Goal: Book appointment/travel/reservation

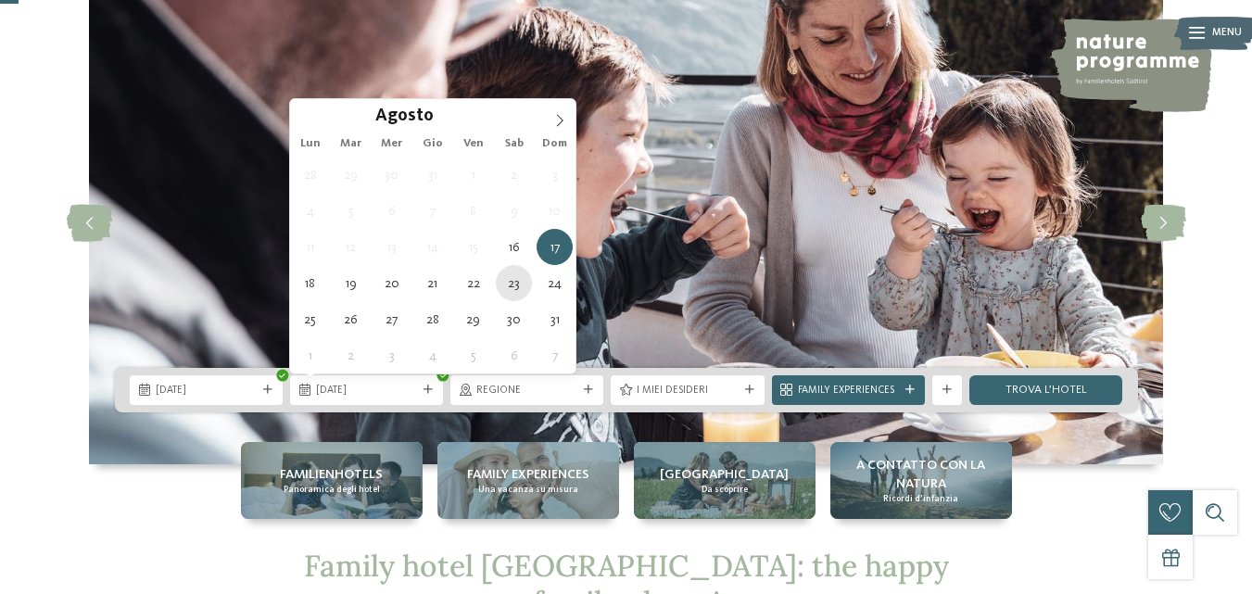
type div "[DATE]"
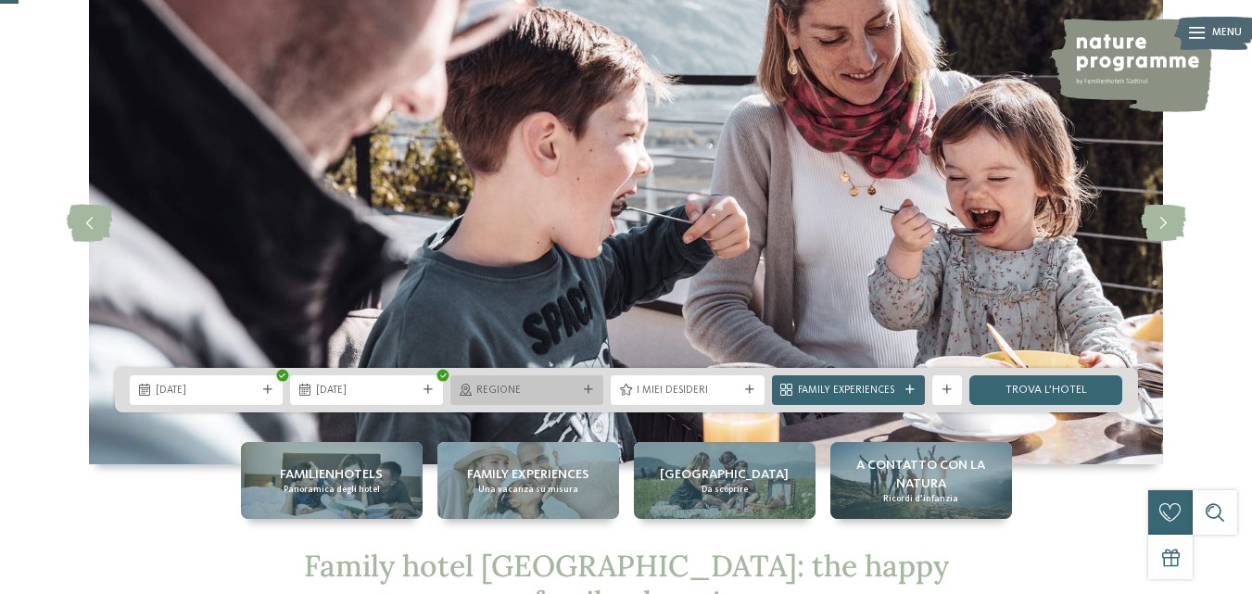
click at [577, 398] on span "Regione" at bounding box center [526, 391] width 101 height 15
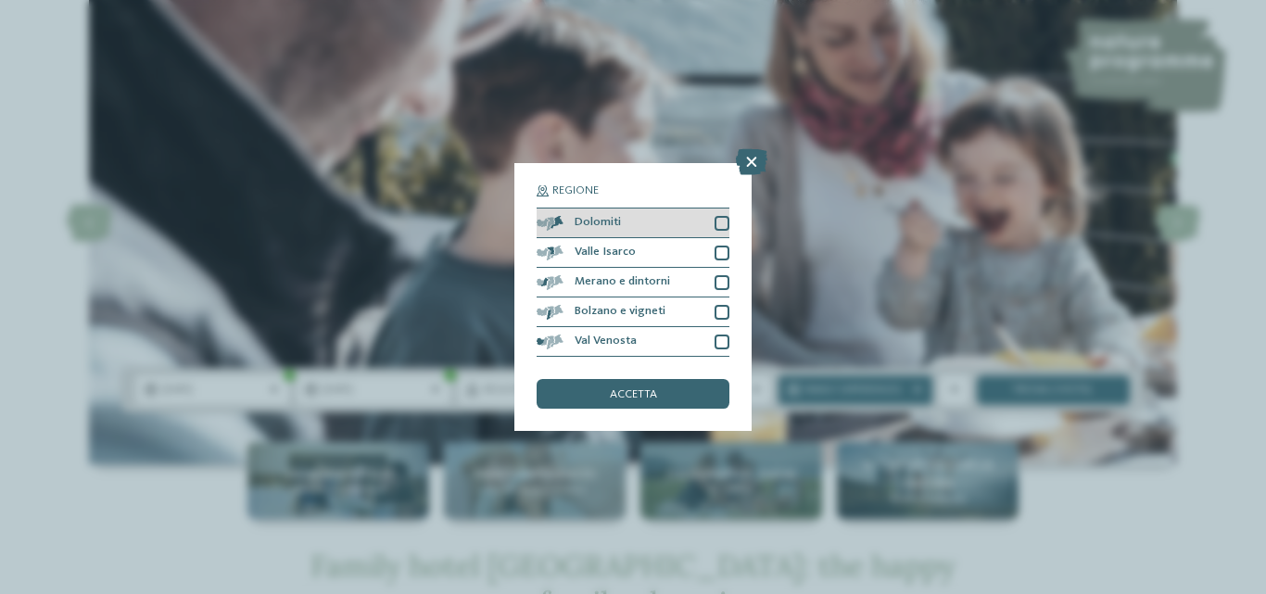
click at [603, 226] on span "Dolomiti" at bounding box center [598, 223] width 46 height 12
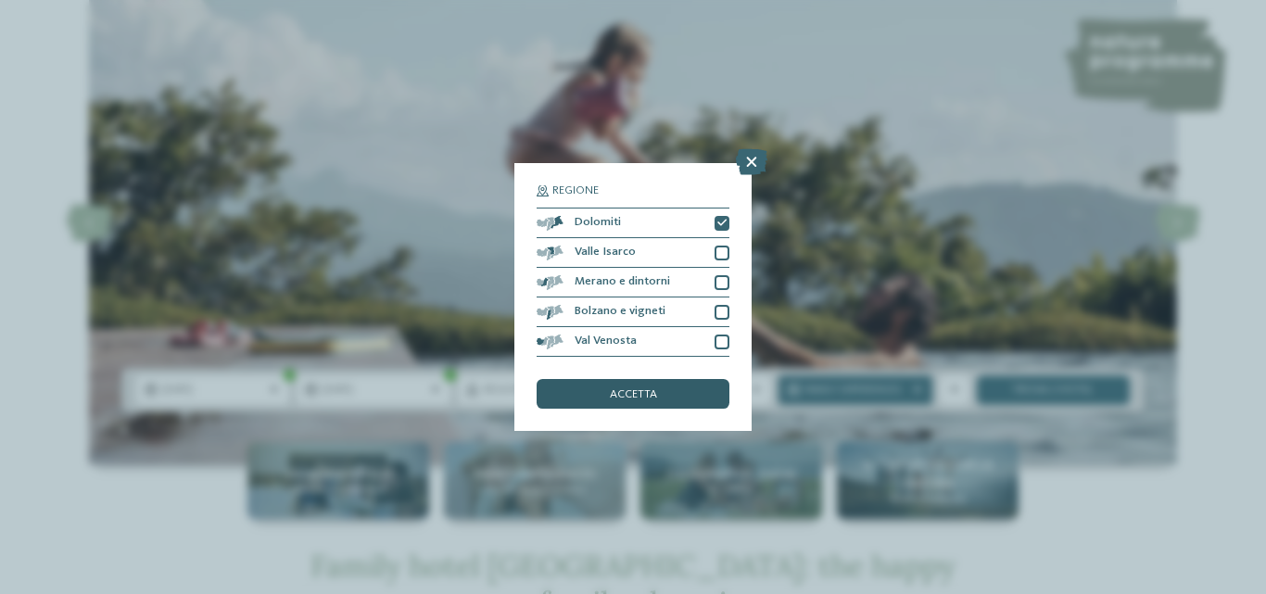
click at [613, 401] on div "accetta" at bounding box center [633, 394] width 193 height 30
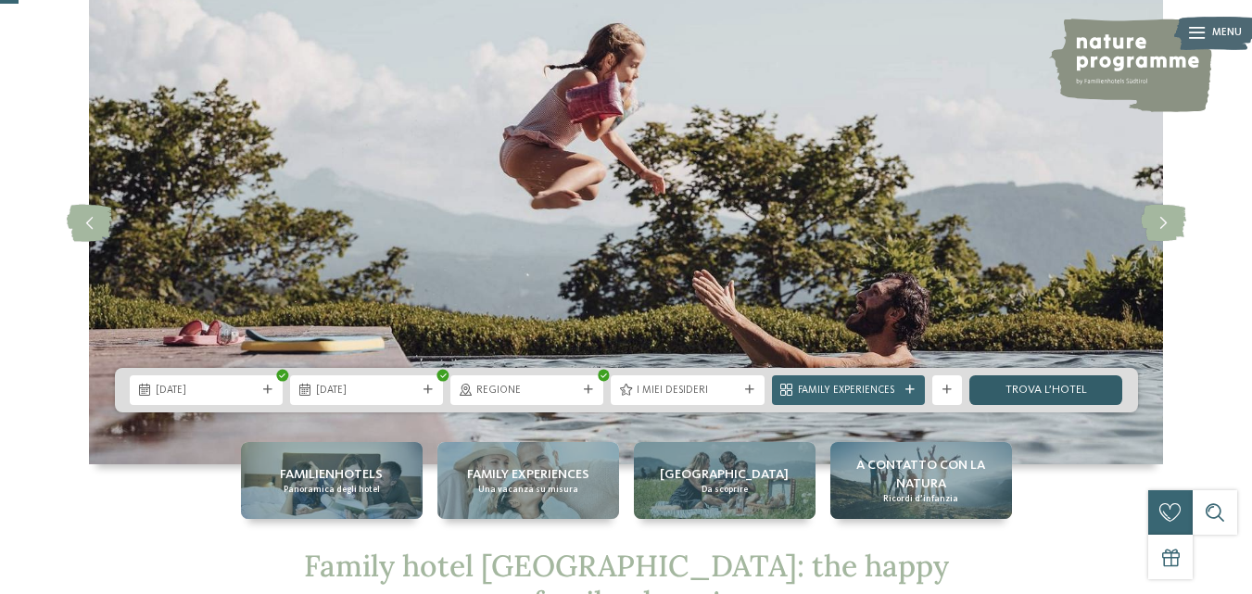
click at [1057, 377] on link "trova l’hotel" at bounding box center [1045, 390] width 153 height 30
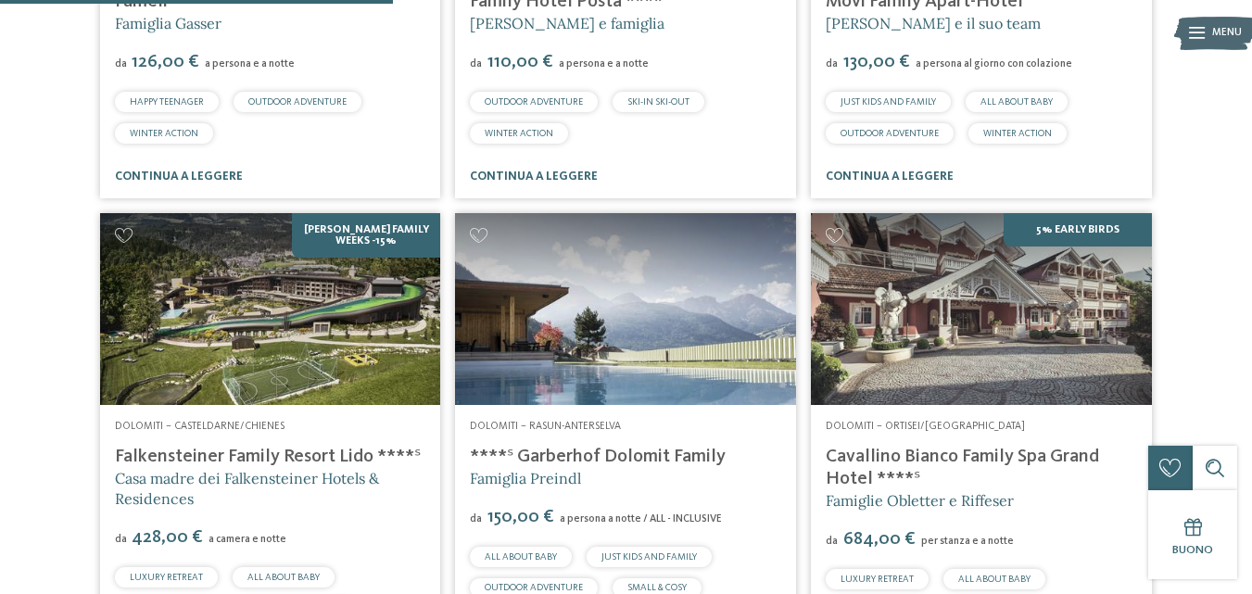
scroll to position [994, 0]
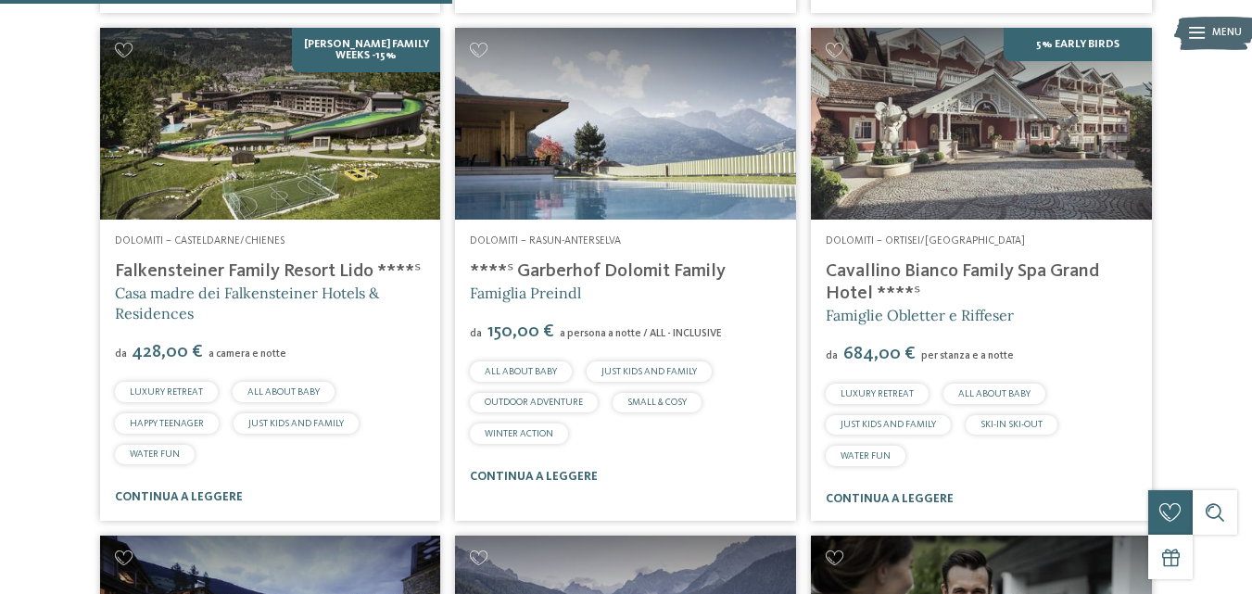
click at [649, 269] on link "****ˢ Garberhof Dolomit Family" at bounding box center [598, 271] width 256 height 19
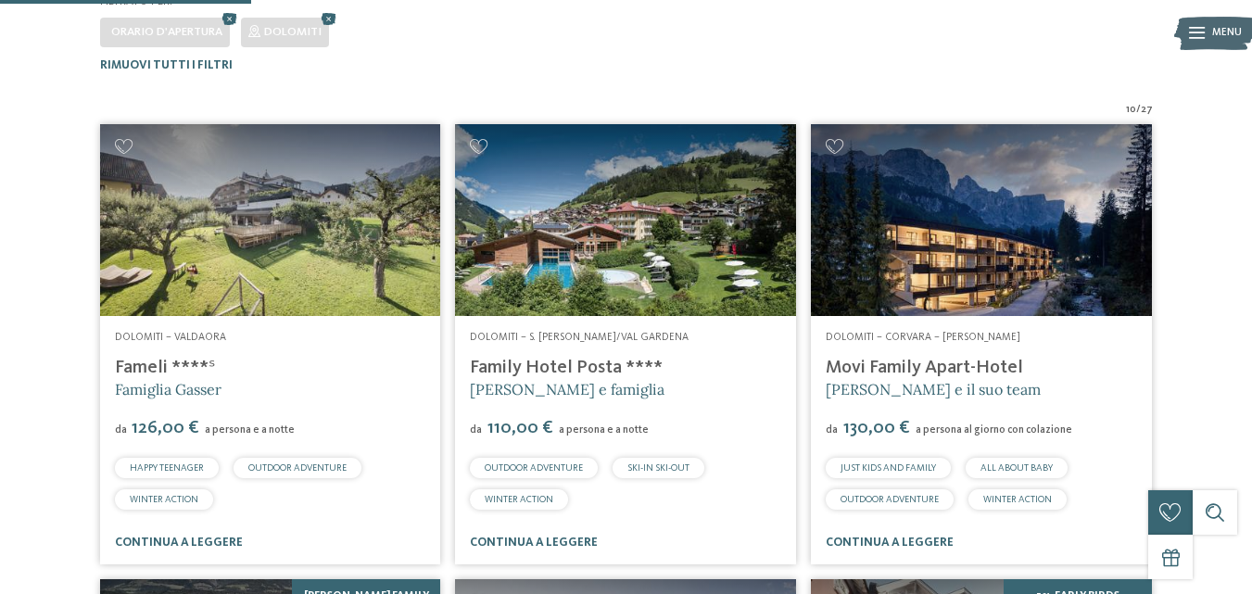
scroll to position [438, 0]
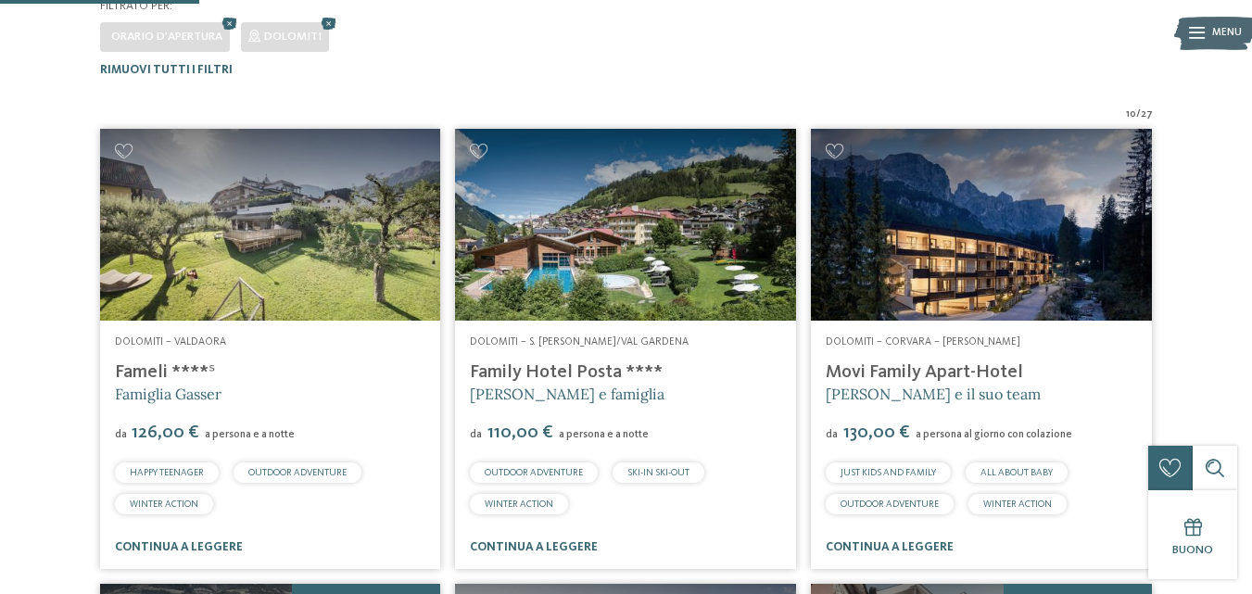
click at [894, 377] on link "Movi Family Apart-Hotel" at bounding box center [924, 372] width 197 height 19
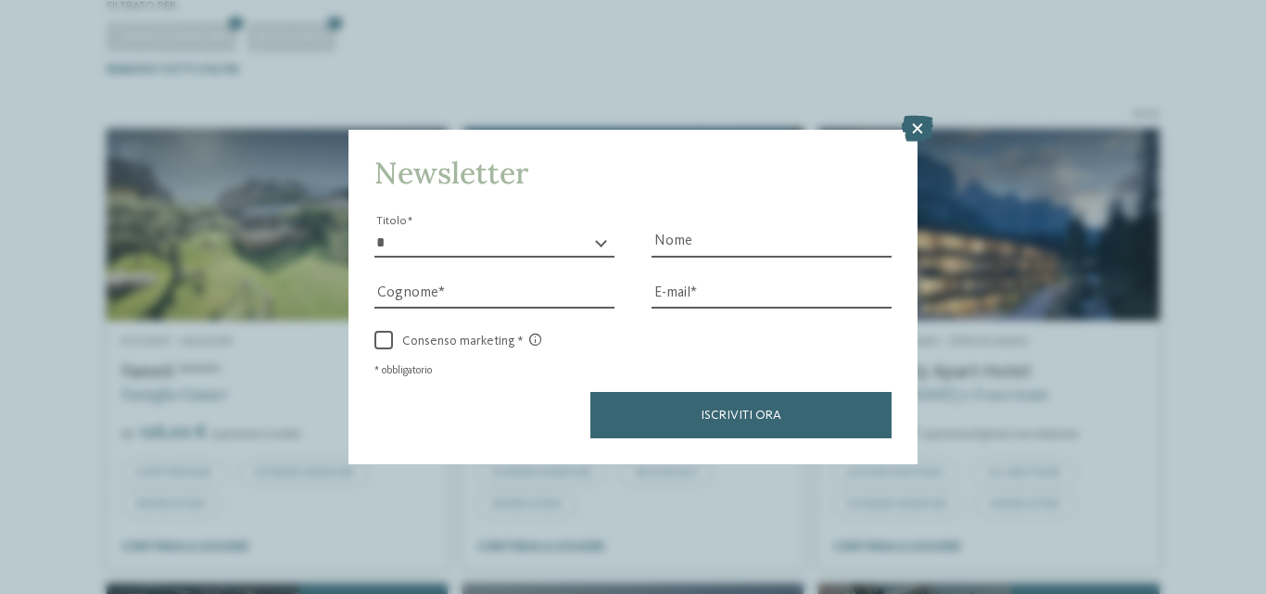
click at [916, 135] on icon at bounding box center [918, 129] width 32 height 26
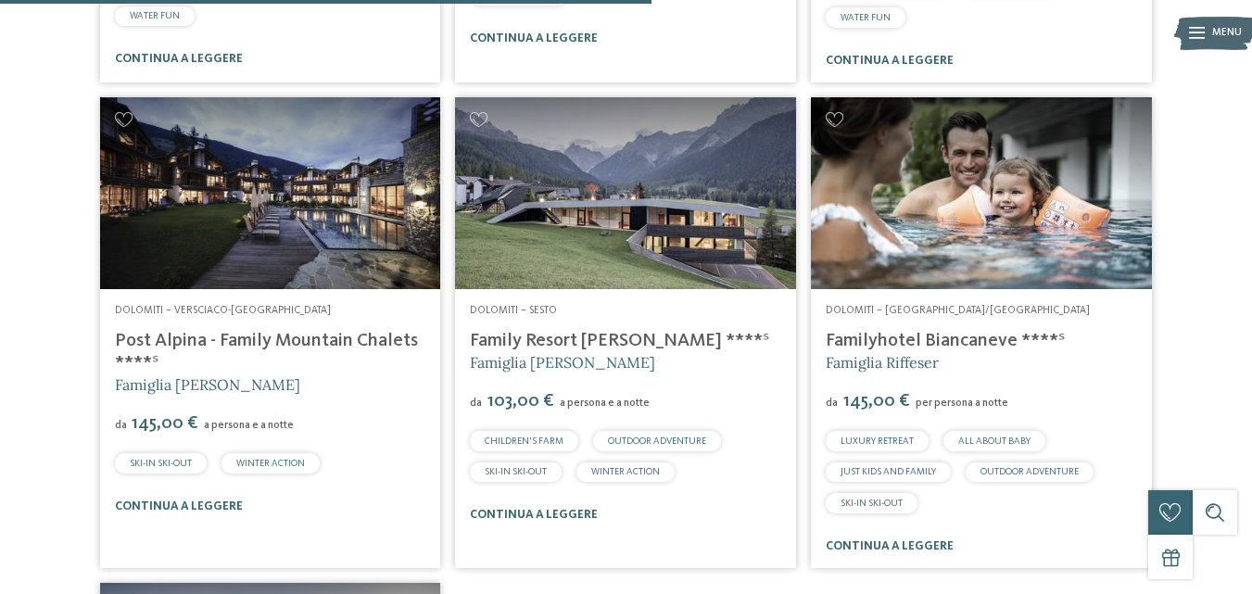
scroll to position [1458, 0]
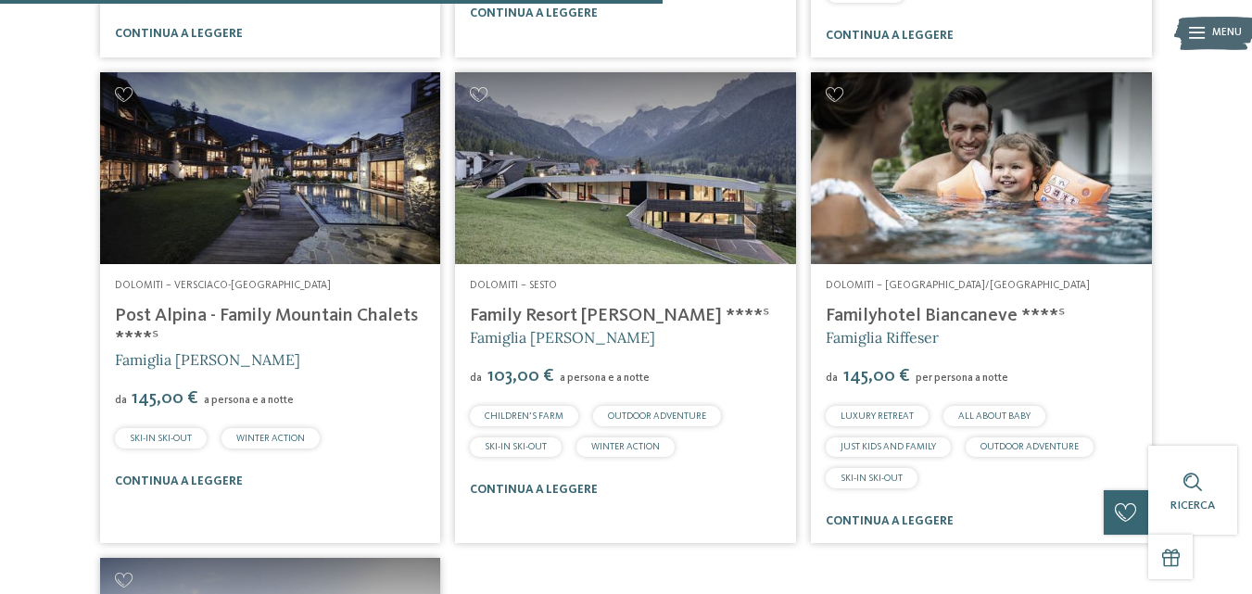
click at [541, 309] on link "Family Resort Rainer ****ˢ" at bounding box center [619, 316] width 299 height 19
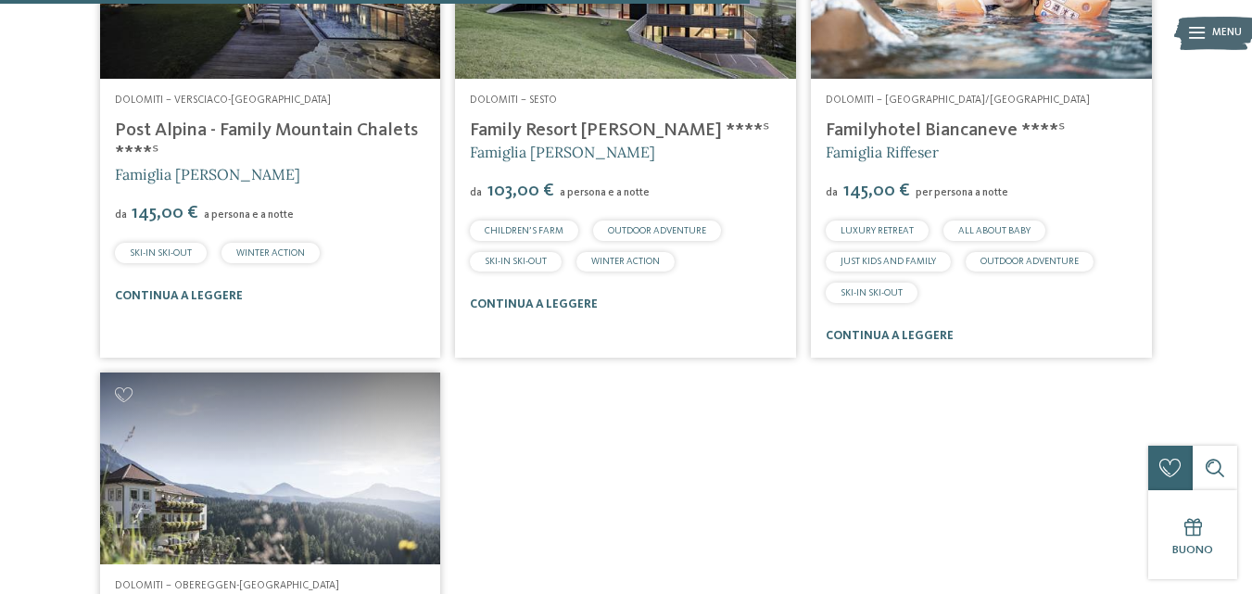
scroll to position [1921, 0]
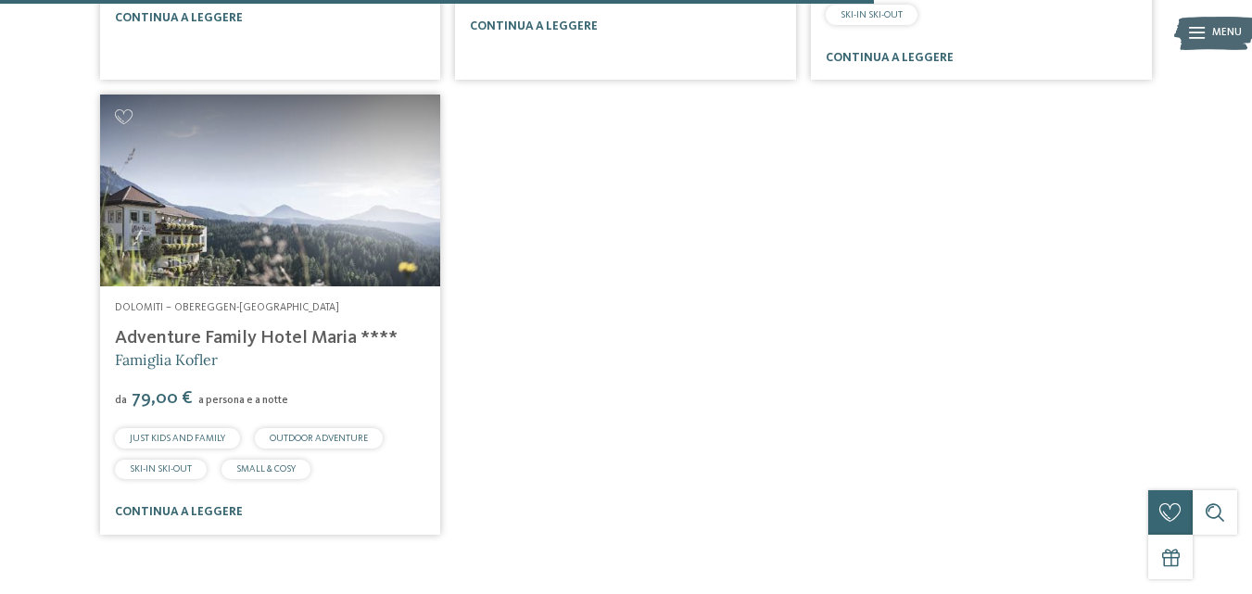
click at [281, 333] on link "Adventure Family Hotel Maria ****" at bounding box center [256, 338] width 283 height 19
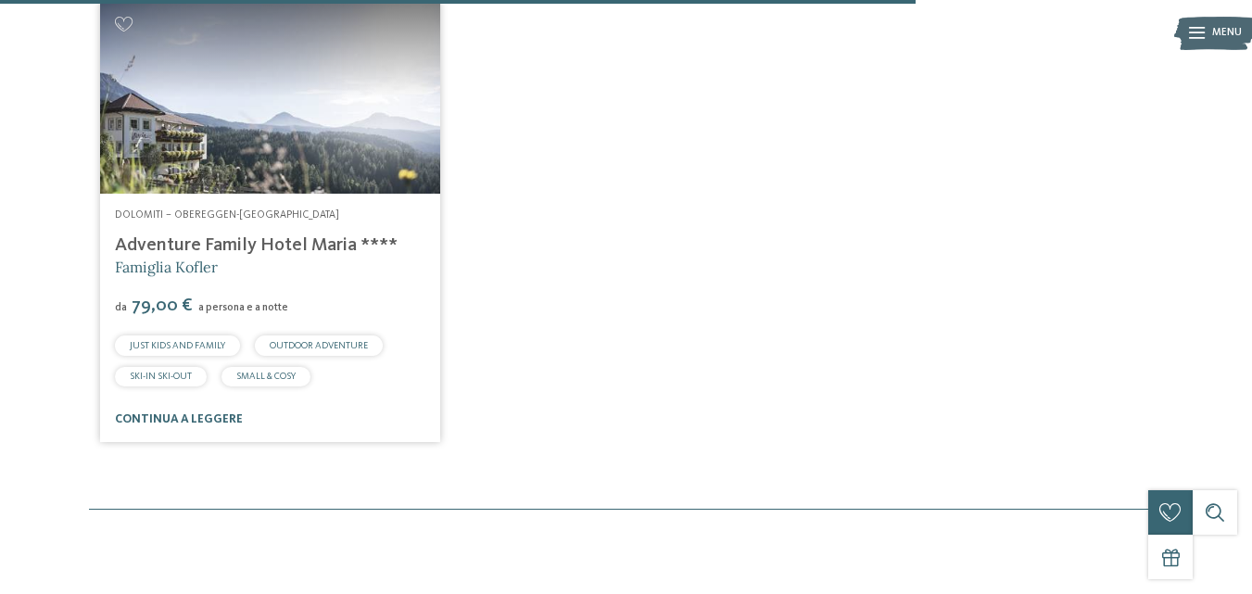
click at [202, 246] on link "Adventure Family Hotel Maria ****" at bounding box center [256, 245] width 283 height 19
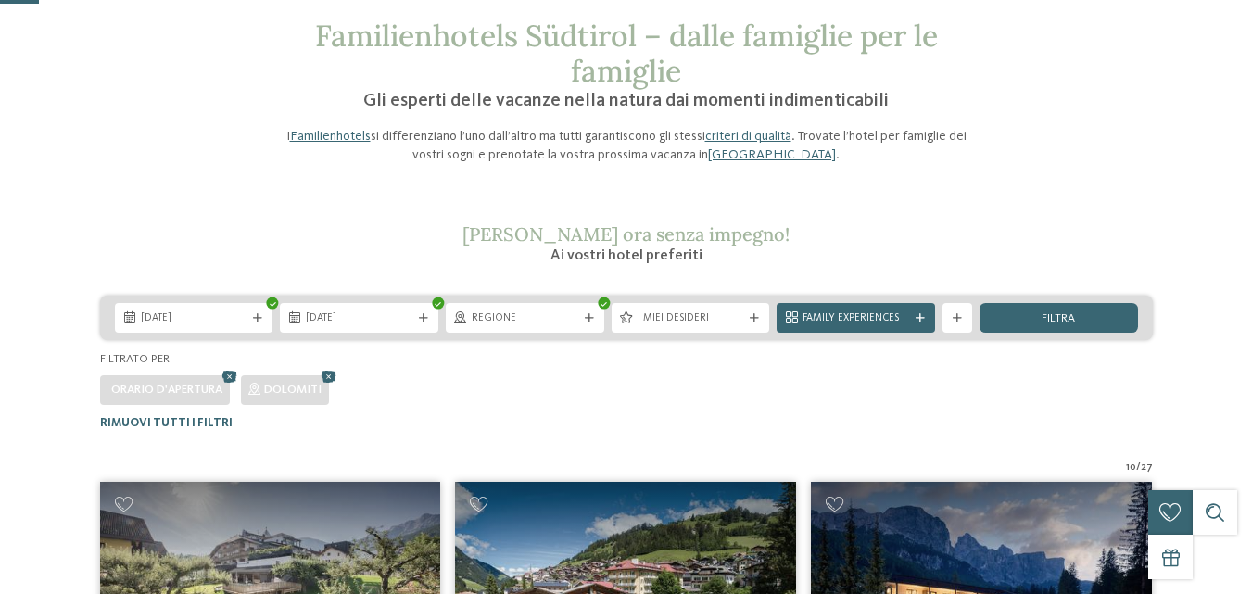
scroll to position [185, 0]
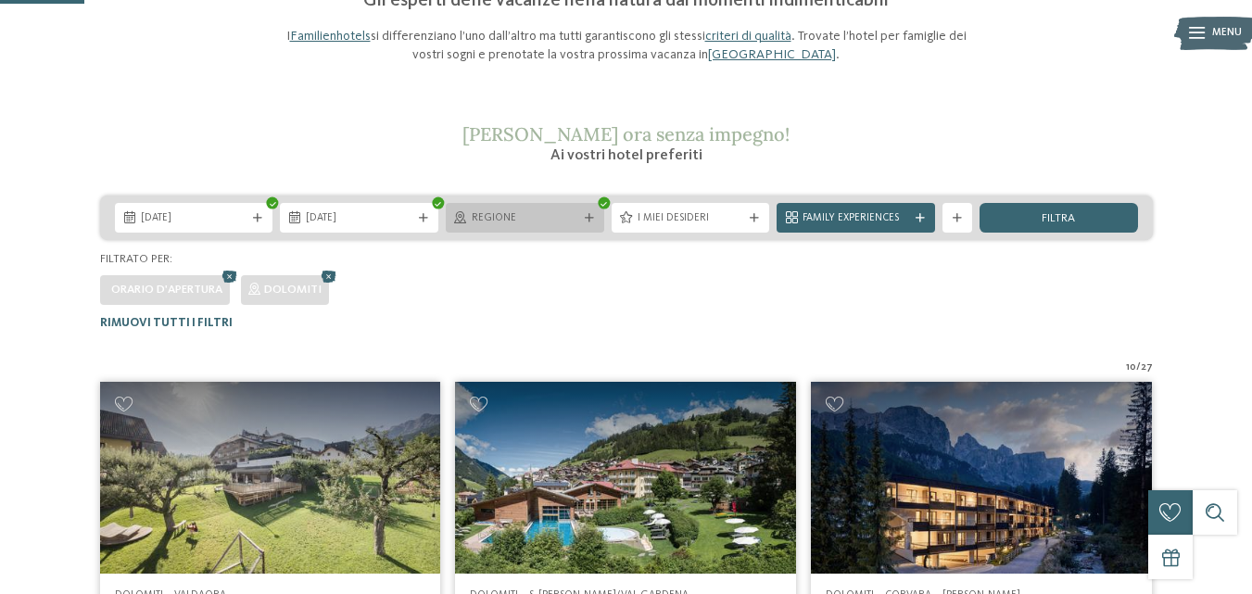
click at [525, 212] on span "Regione" at bounding box center [525, 218] width 107 height 15
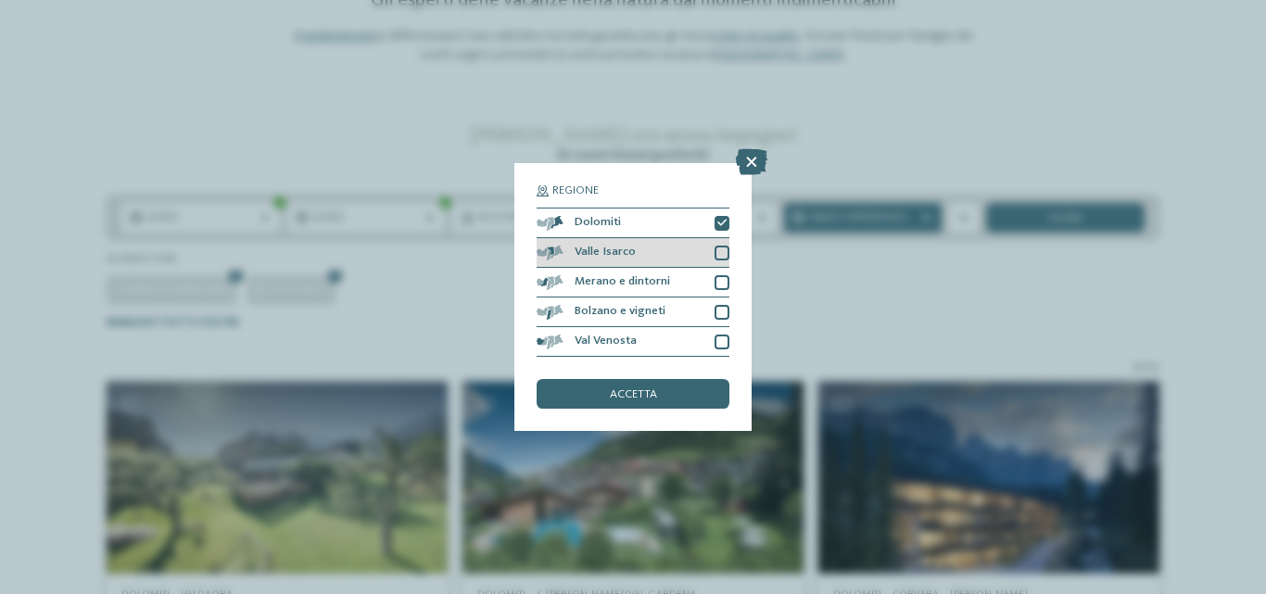
click at [721, 249] on div at bounding box center [721, 253] width 15 height 15
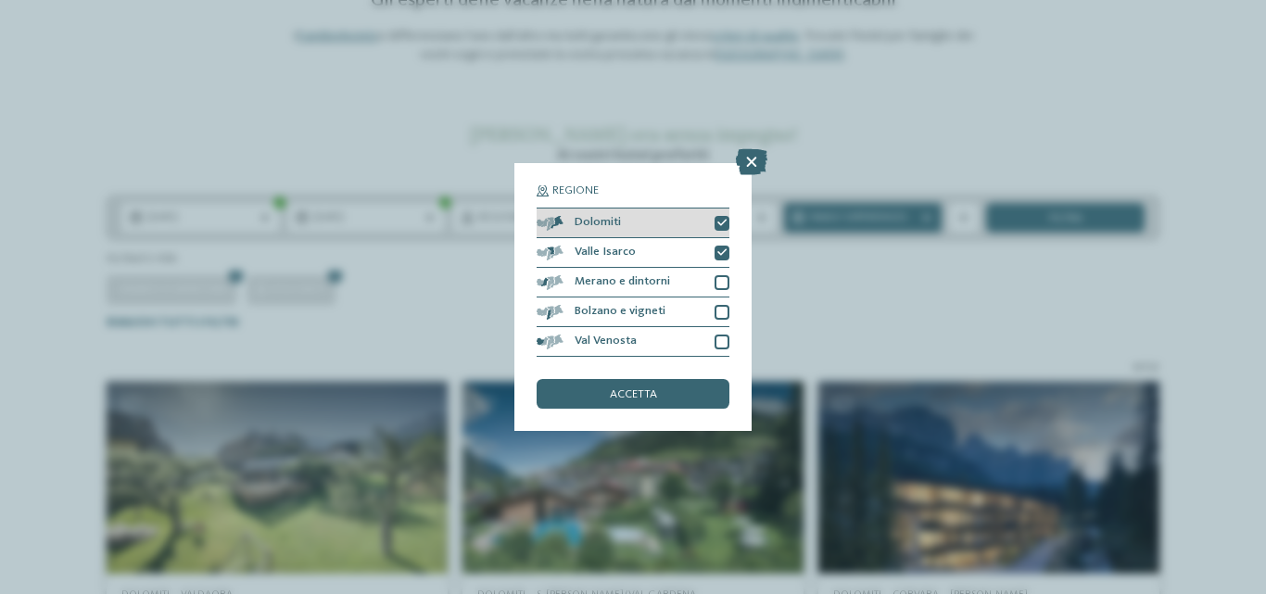
click at [720, 223] on icon at bounding box center [721, 223] width 9 height 9
click at [663, 394] on div "accetta" at bounding box center [633, 394] width 193 height 30
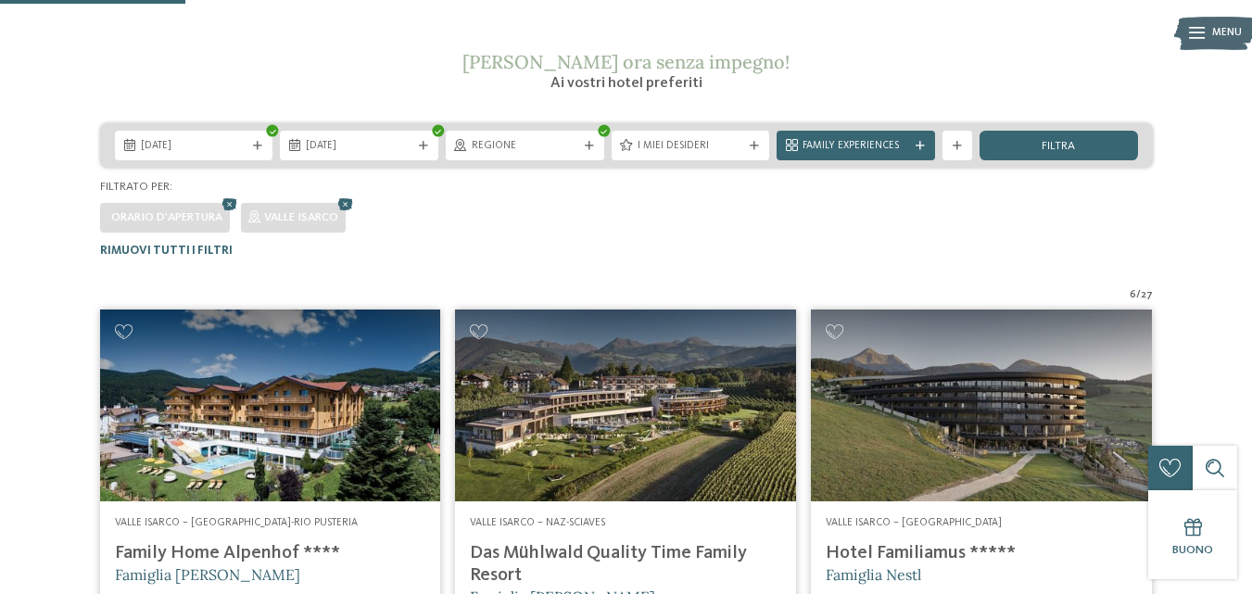
scroll to position [0, 0]
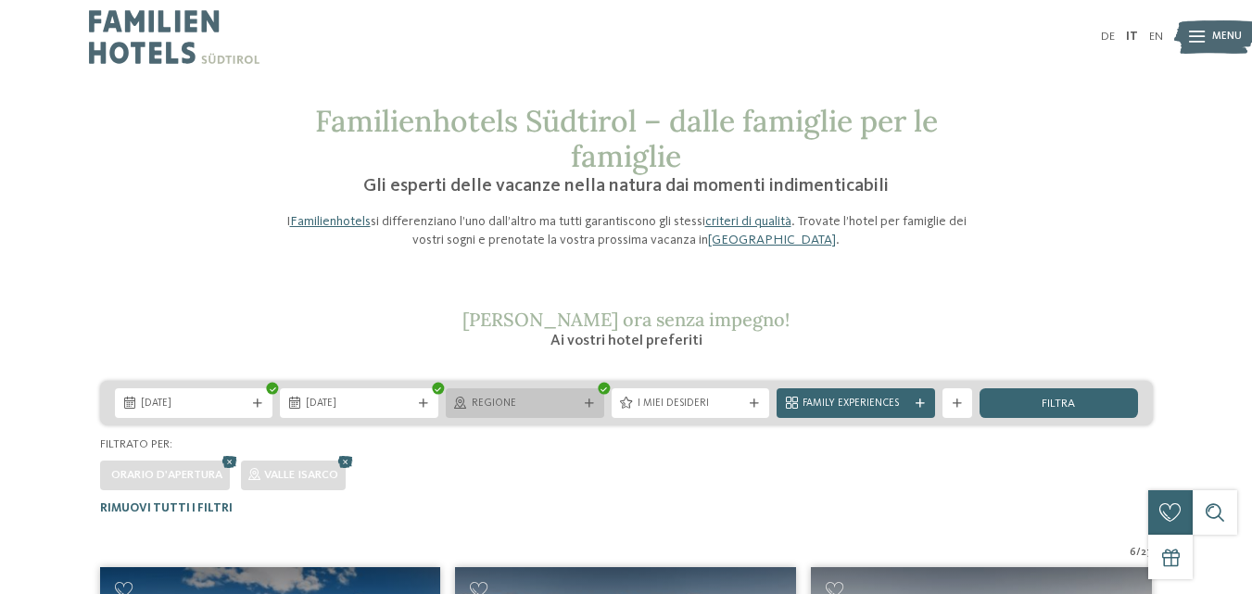
click at [554, 411] on span "Regione" at bounding box center [525, 404] width 107 height 15
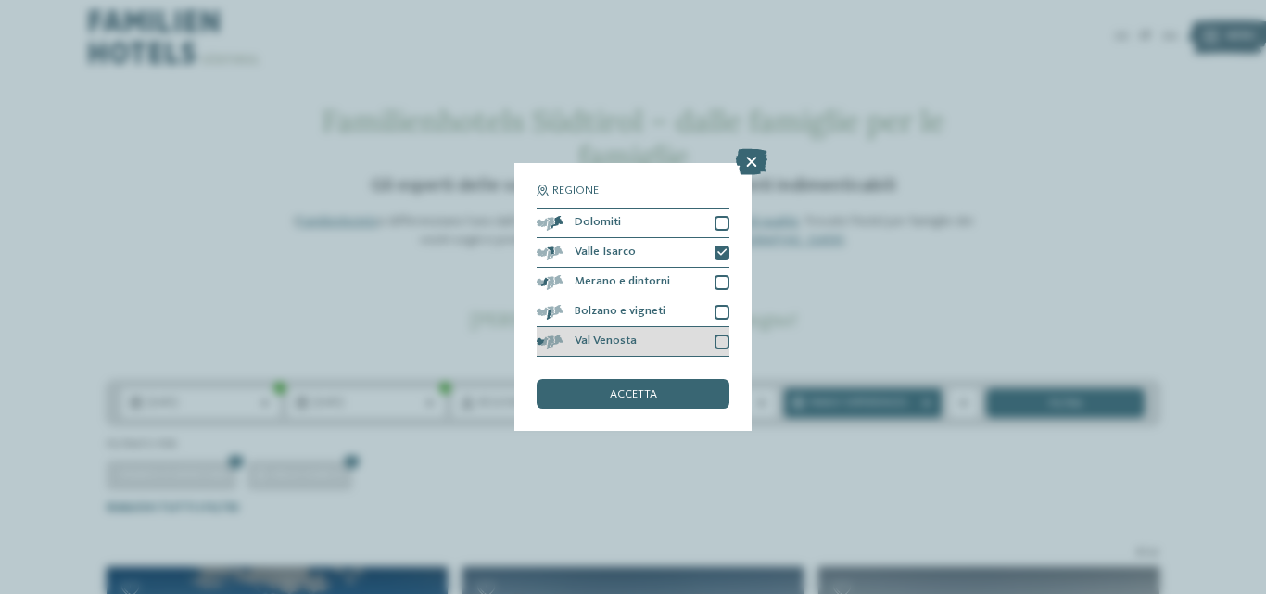
click at [616, 331] on div "Val Venosta" at bounding box center [633, 342] width 193 height 30
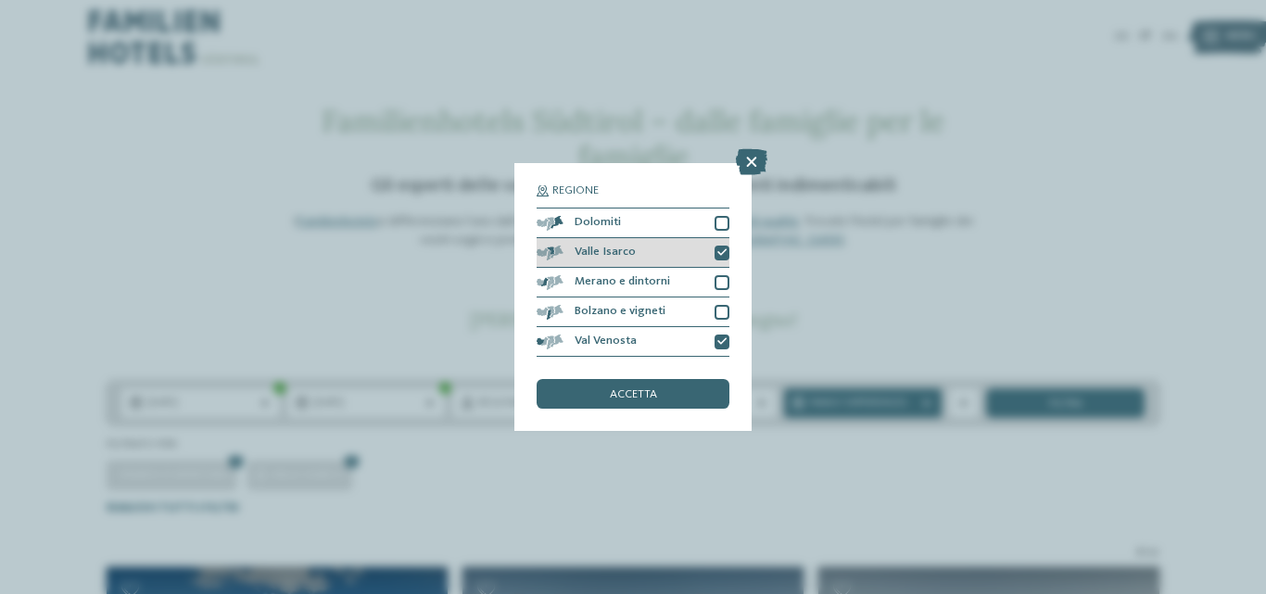
click at [713, 242] on div "Valle Isarco" at bounding box center [633, 253] width 193 height 30
click at [666, 397] on div "accetta" at bounding box center [633, 394] width 193 height 30
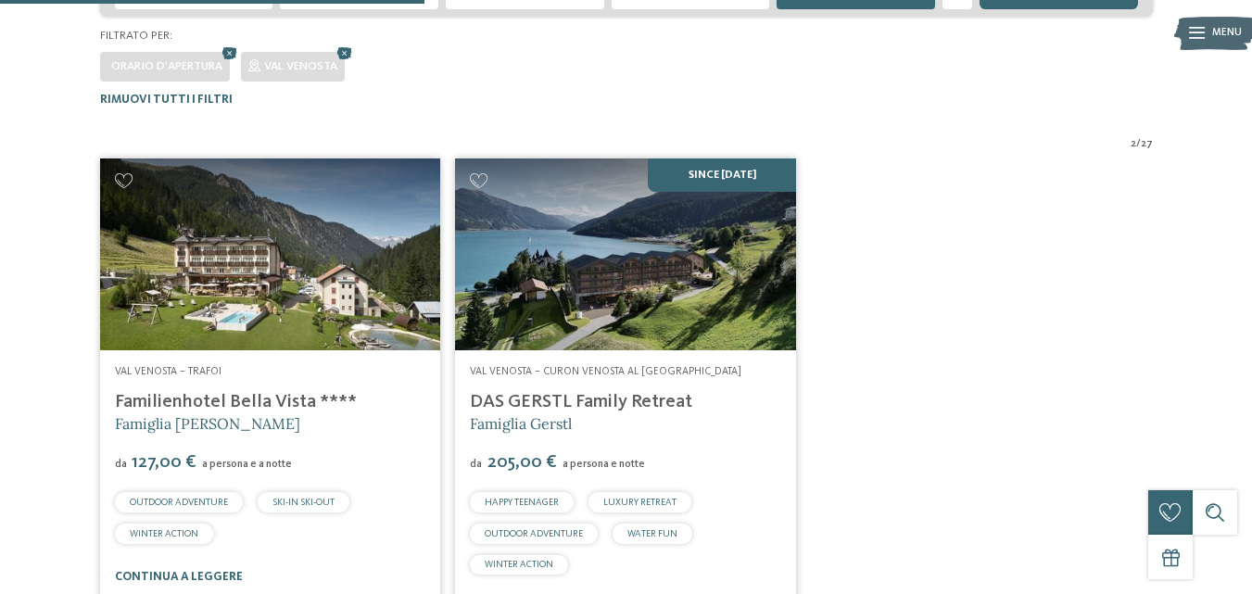
scroll to position [458, 0]
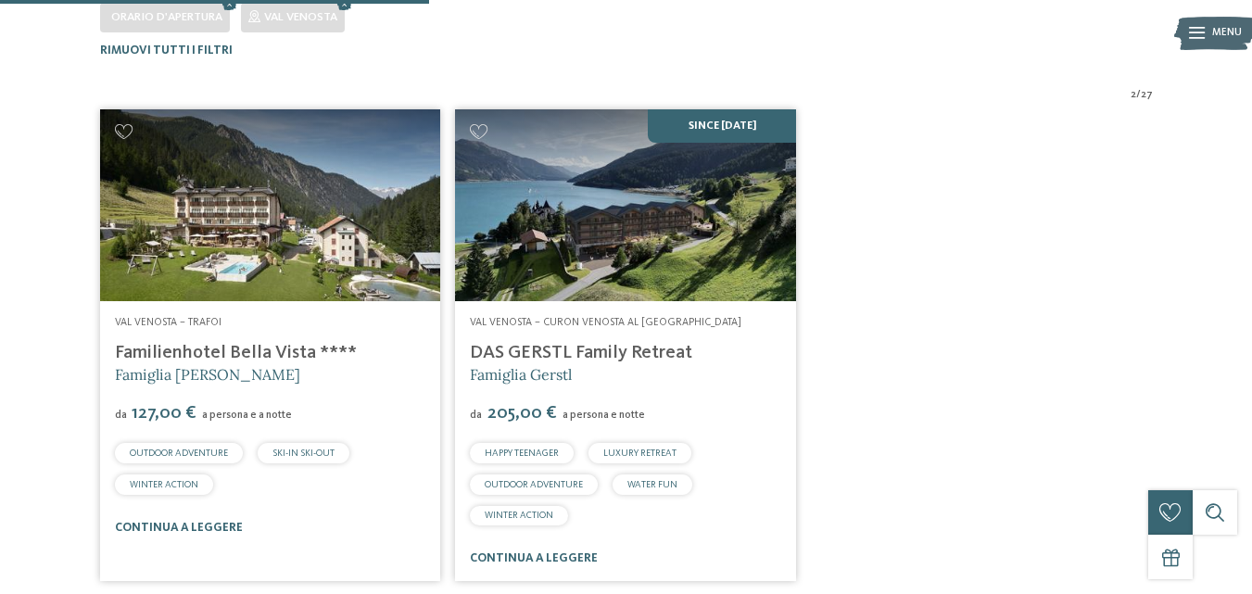
click at [225, 345] on link "Familienhotel Bella Vista ****" at bounding box center [236, 353] width 242 height 19
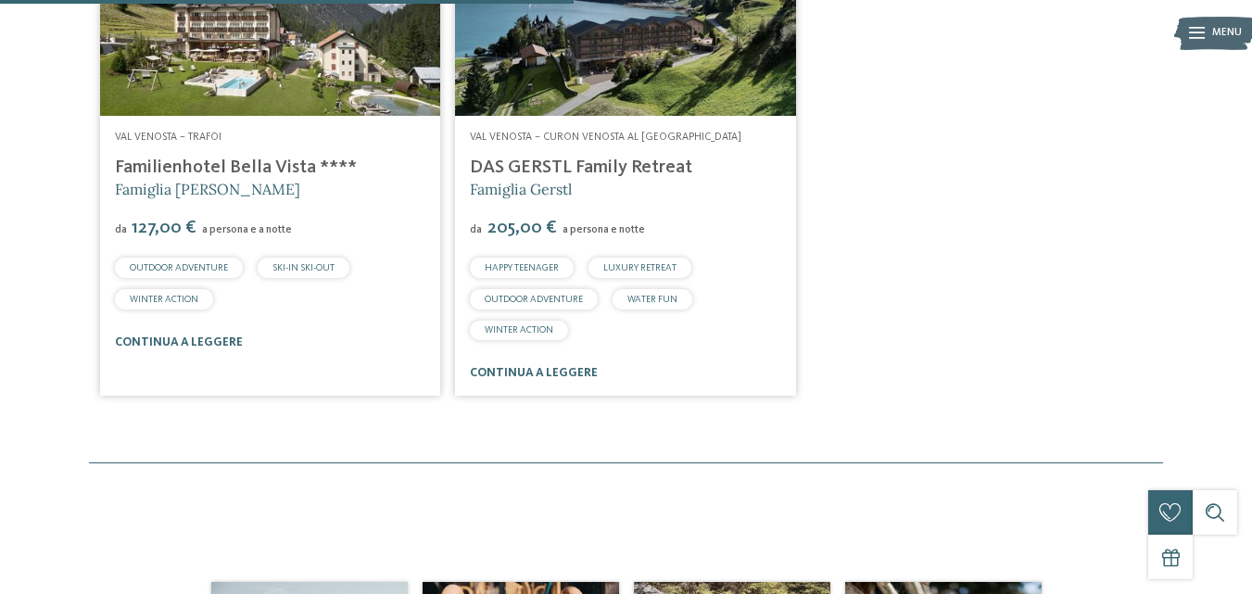
scroll to position [365, 0]
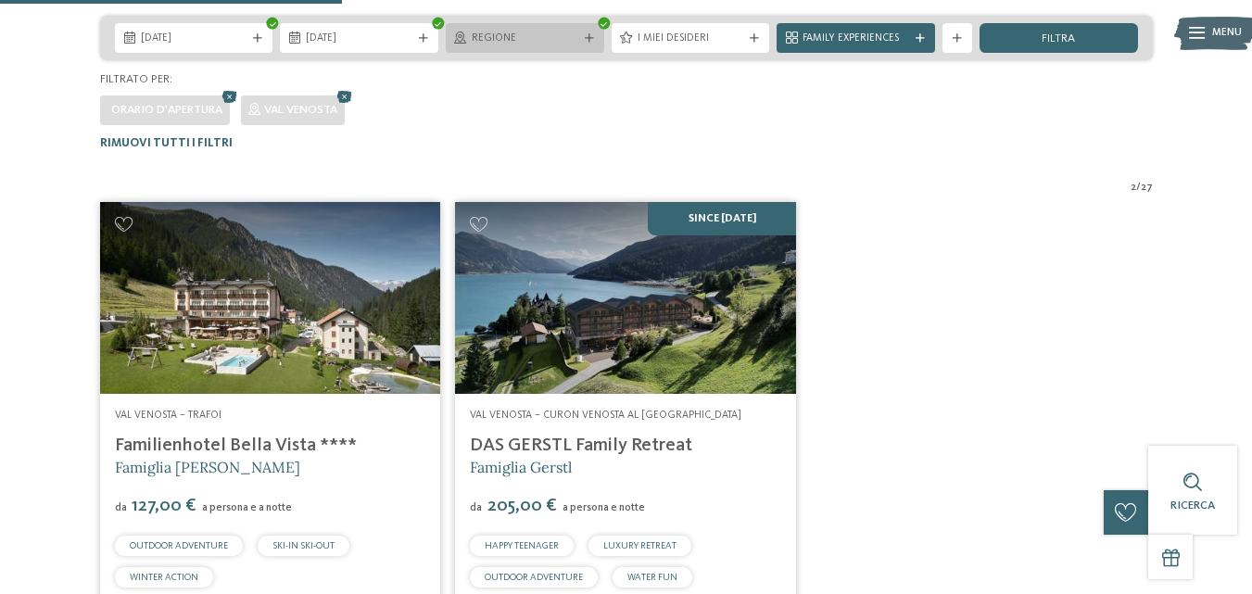
click at [514, 36] on span "Regione" at bounding box center [525, 39] width 107 height 15
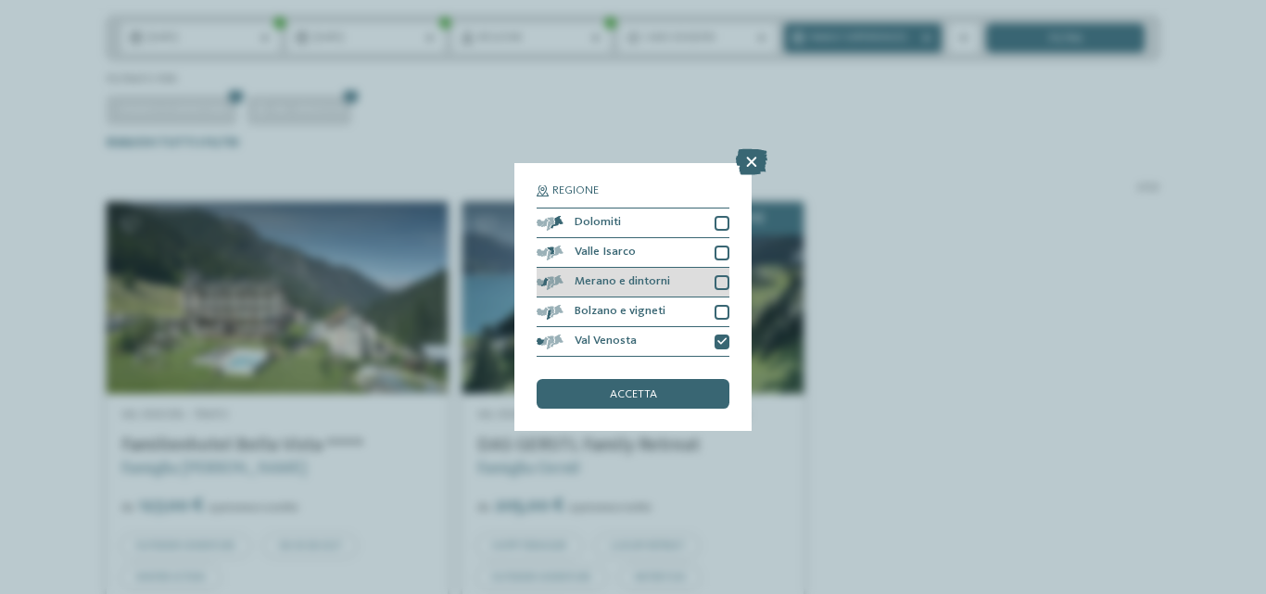
click at [599, 282] on span "Merano e dintorni" at bounding box center [622, 282] width 95 height 12
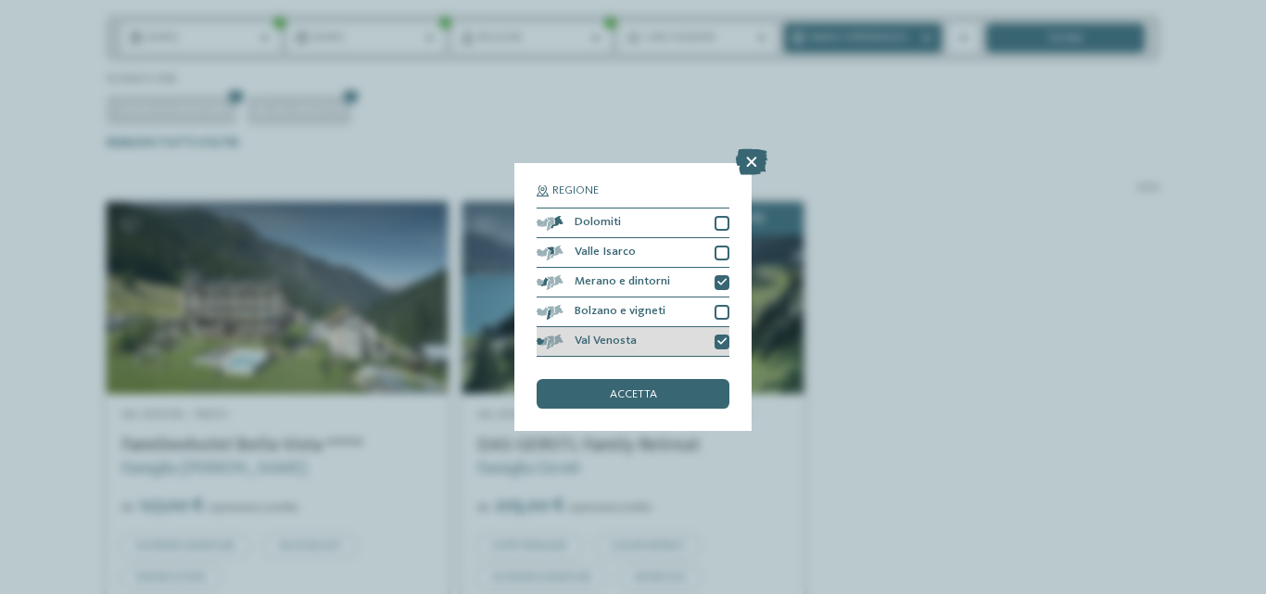
click at [626, 338] on span "Val Venosta" at bounding box center [606, 341] width 62 height 12
click at [642, 399] on span "accetta" at bounding box center [633, 395] width 47 height 12
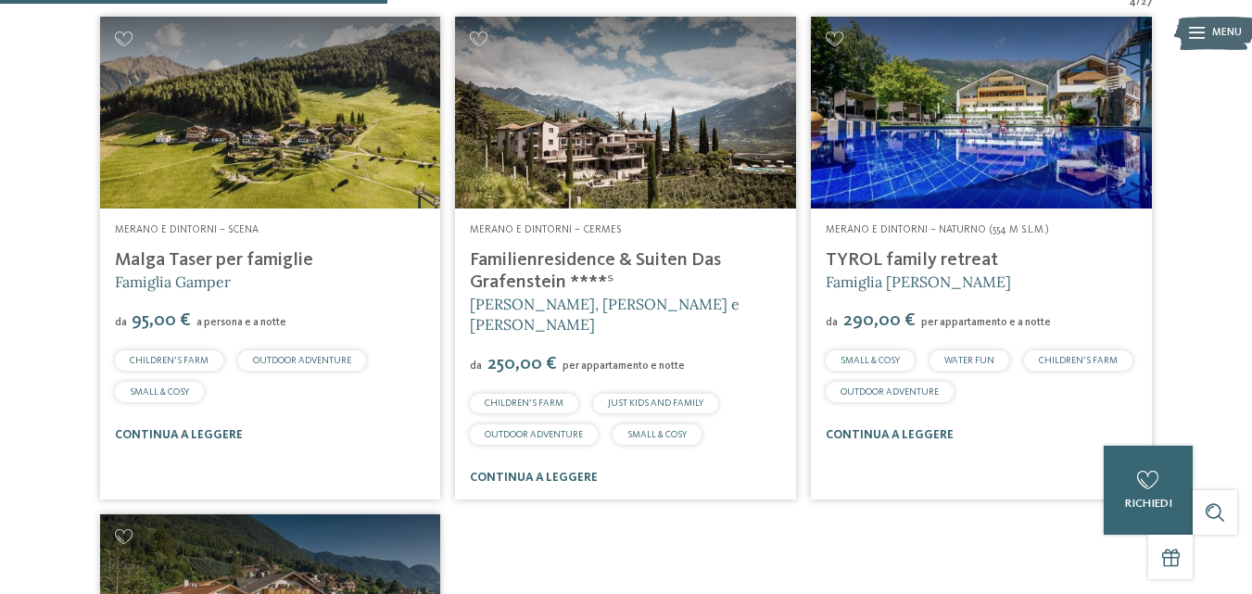
scroll to position [685, 0]
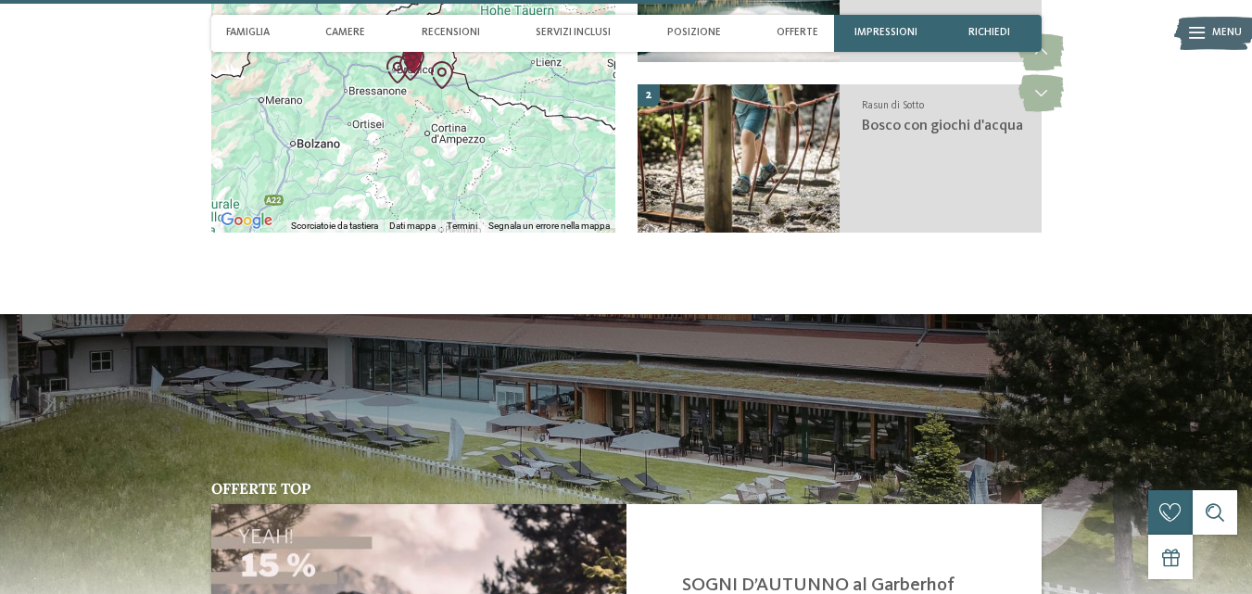
scroll to position [3243, 0]
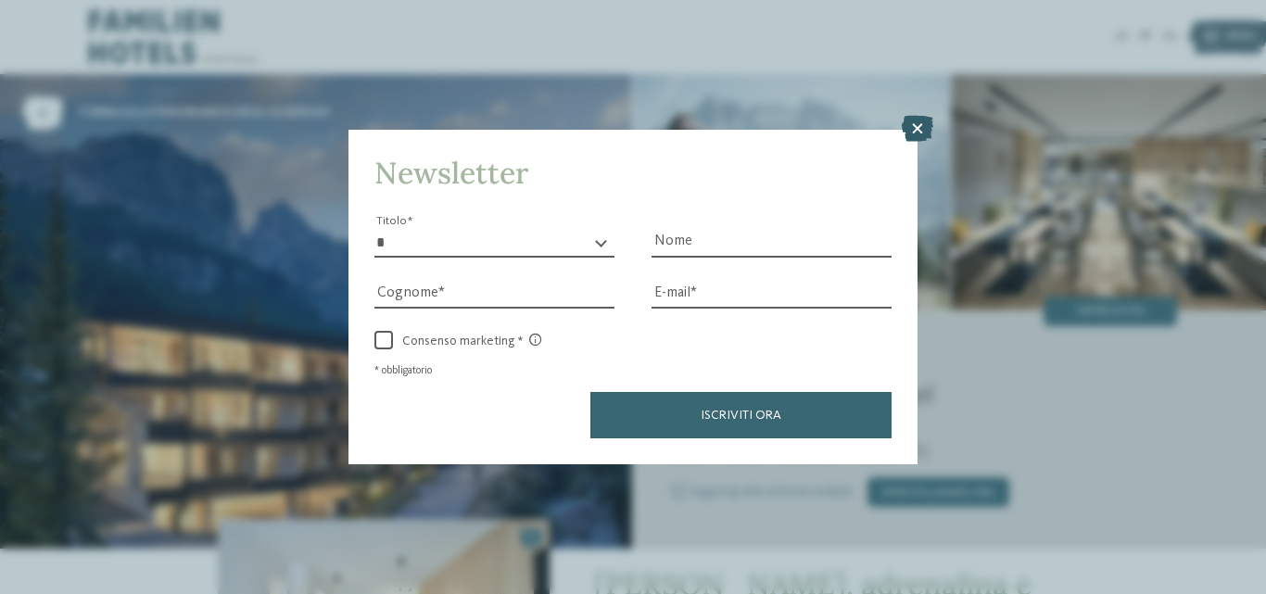
click at [926, 132] on icon at bounding box center [918, 129] width 32 height 26
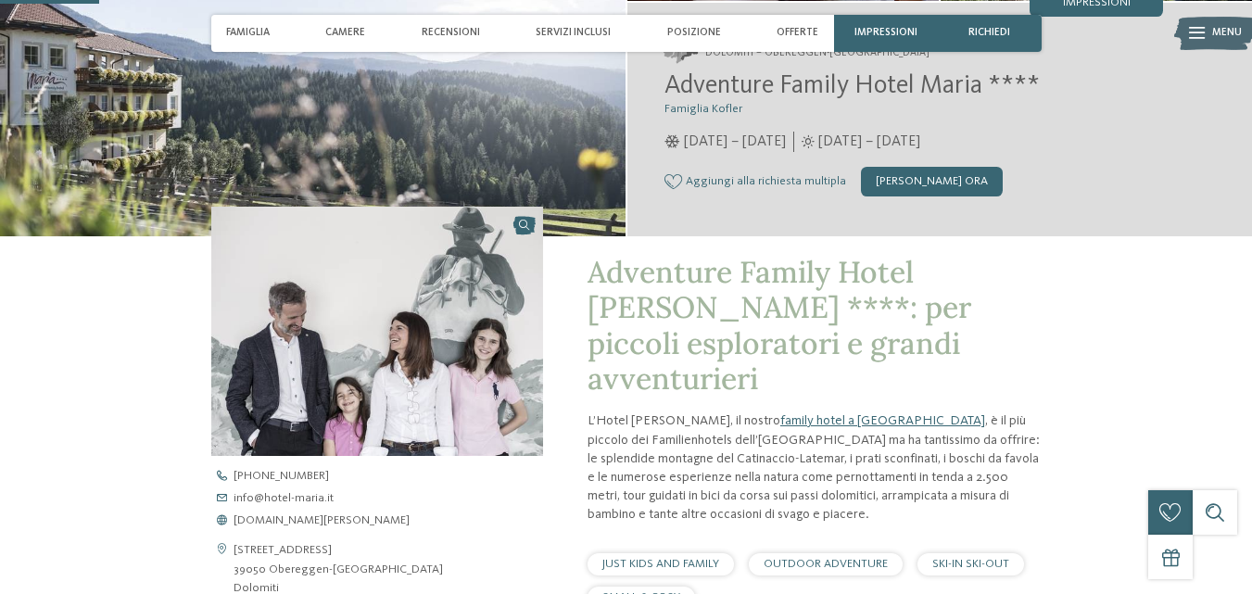
scroll to position [278, 0]
